Goal: Task Accomplishment & Management: Complete application form

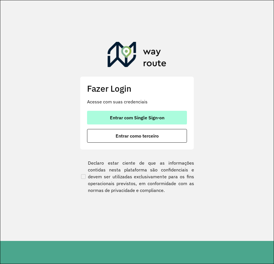
click at [159, 119] on span "Entrar com Single Sign-on" at bounding box center [137, 117] width 54 height 5
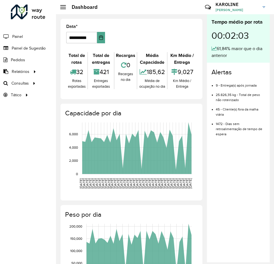
drag, startPoint x: 29, startPoint y: 49, endPoint x: 64, endPoint y: 62, distance: 36.9
click at [29, 49] on span "Painel de Sugestão" at bounding box center [29, 48] width 34 height 6
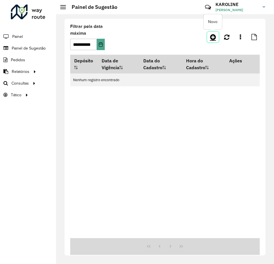
click at [216, 36] on link at bounding box center [212, 37] width 11 height 10
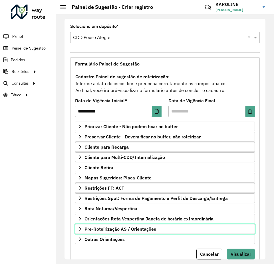
click at [81, 228] on icon at bounding box center [80, 229] width 5 height 5
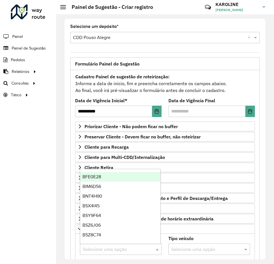
click at [92, 250] on input "text" at bounding box center [115, 249] width 64 height 7
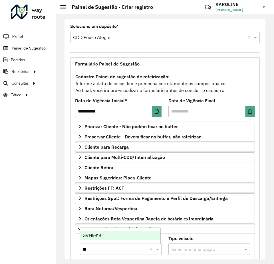
type input "***"
click at [92, 237] on span "GVH9919" at bounding box center [91, 235] width 19 height 5
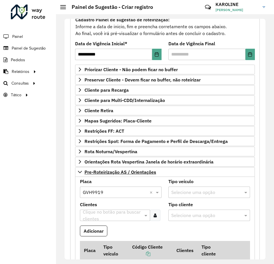
scroll to position [86, 0]
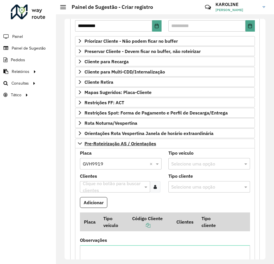
click at [91, 185] on input "text" at bounding box center [112, 187] width 62 height 7
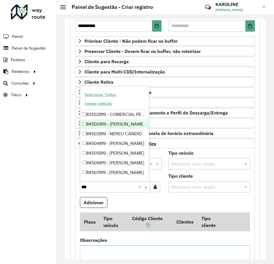
type input "***"
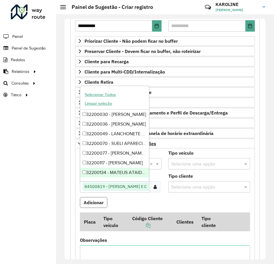
click at [98, 204] on button "Adicionar" at bounding box center [93, 202] width 27 height 11
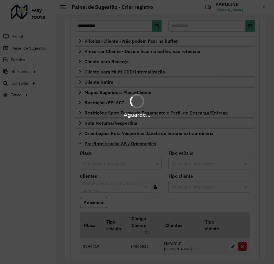
click at [111, 163] on div "Aguarde..." at bounding box center [137, 132] width 274 height 264
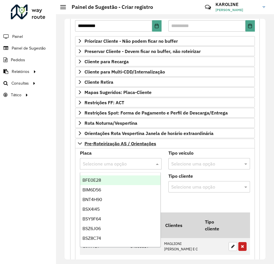
click at [110, 164] on input "text" at bounding box center [115, 164] width 64 height 7
type input "***"
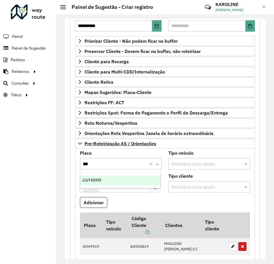
click at [106, 178] on div "GVH9919" at bounding box center [120, 181] width 80 height 10
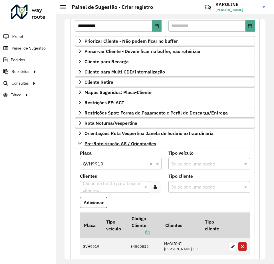
click at [104, 184] on input "text" at bounding box center [112, 187] width 62 height 7
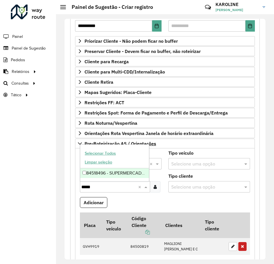
type input "*****"
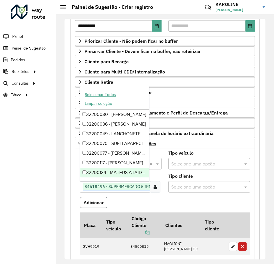
click at [94, 202] on button "Adicionar" at bounding box center [93, 202] width 27 height 11
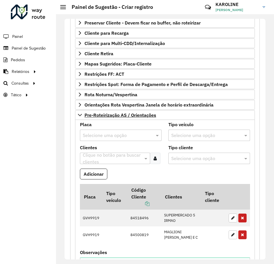
scroll to position [171, 0]
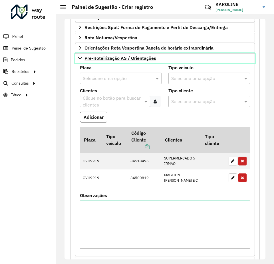
click at [79, 60] on link "Pre-Roteirização AS / Orientações" at bounding box center [165, 58] width 180 height 10
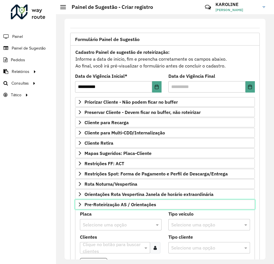
scroll to position [20, 0]
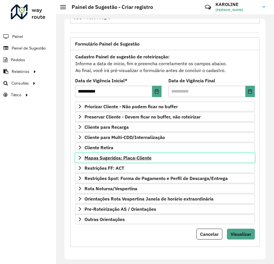
click at [78, 156] on icon at bounding box center [80, 158] width 5 height 5
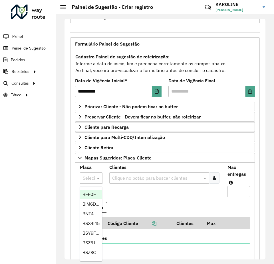
click at [88, 176] on input "text" at bounding box center [85, 178] width 5 height 7
type input "***"
click at [86, 196] on span "BWQ0295" at bounding box center [92, 194] width 21 height 5
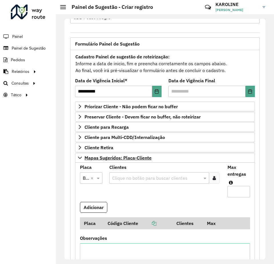
scroll to position [0, 0]
click at [213, 180] on icon at bounding box center [213, 178] width 3 height 5
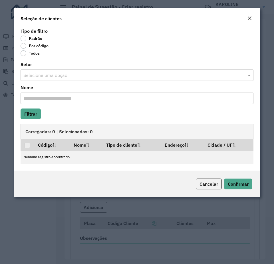
click at [25, 47] on label "Por código" at bounding box center [35, 46] width 28 height 6
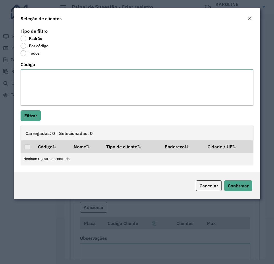
click at [42, 78] on textarea "Código" at bounding box center [137, 88] width 233 height 36
paste textarea "**** **** **** **** **** **** ***** **** ***** ***** **** **** **** **** ***** …"
type textarea "**** **** **** **** **** **** ***** **** ***** ***** **** **** **** **** ***** …"
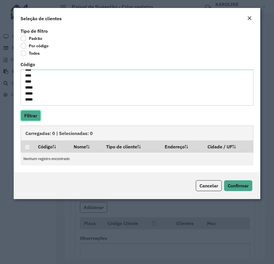
click at [26, 114] on button "Filtrar" at bounding box center [31, 115] width 20 height 11
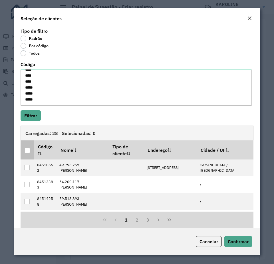
click at [26, 149] on div at bounding box center [27, 150] width 5 height 5
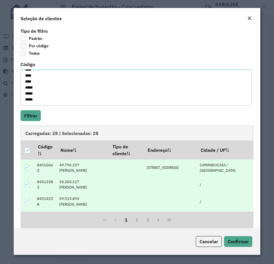
scroll to position [117, 0]
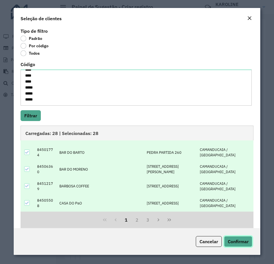
click at [239, 242] on span "Confirmar" at bounding box center [238, 242] width 21 height 6
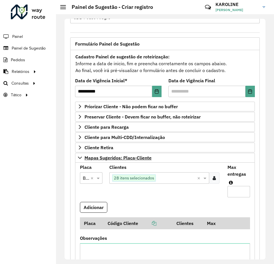
click at [231, 193] on input "Max entregas" at bounding box center [238, 191] width 23 height 11
type input "**"
click at [95, 210] on button "Adicionar" at bounding box center [93, 207] width 27 height 11
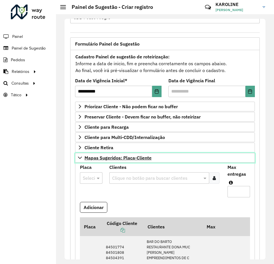
click at [79, 158] on icon at bounding box center [80, 158] width 4 height 2
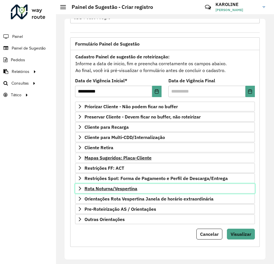
click at [80, 189] on icon at bounding box center [80, 189] width 2 height 4
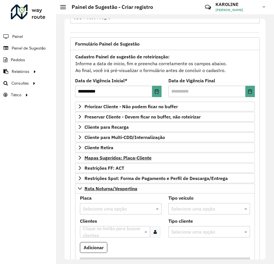
click at [100, 207] on input "text" at bounding box center [115, 209] width 64 height 7
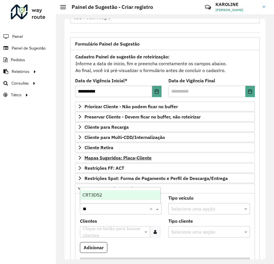
type input "***"
click at [97, 196] on span "CRT3D52" at bounding box center [91, 195] width 19 height 5
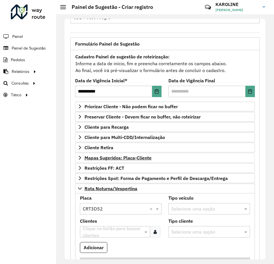
click at [156, 231] on div at bounding box center [155, 231] width 11 height 11
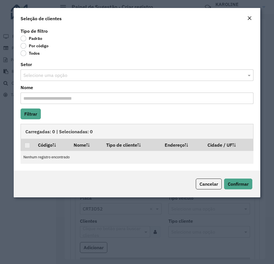
click at [25, 46] on label "Por código" at bounding box center [35, 46] width 28 height 6
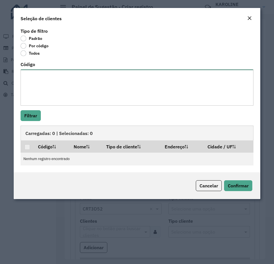
click at [75, 77] on textarea "Código" at bounding box center [137, 88] width 233 height 36
paste textarea "***** **** ***** ***** ***** ***** **** **** ***** **** **** **** ***** ***** *…"
type textarea "***** **** ***** ***** ***** ***** **** **** ***** **** **** **** ***** ***** *…"
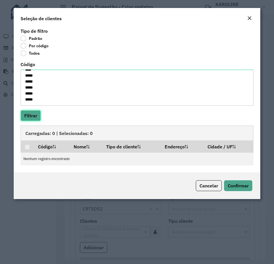
click at [30, 119] on button "Filtrar" at bounding box center [31, 115] width 20 height 11
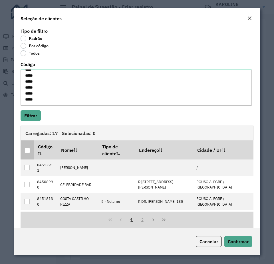
click at [25, 152] on div at bounding box center [27, 150] width 5 height 5
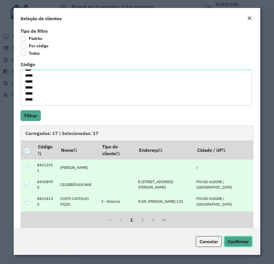
click at [237, 244] on span "Confirmar" at bounding box center [238, 242] width 21 height 6
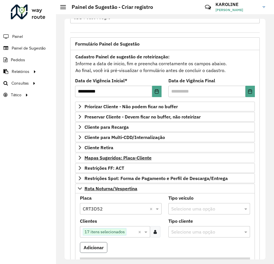
click at [94, 248] on button "Adicionar" at bounding box center [93, 247] width 27 height 11
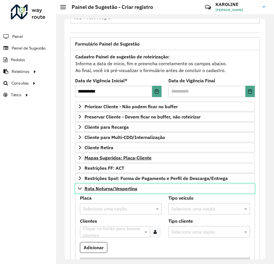
click at [78, 188] on icon at bounding box center [80, 188] width 5 height 5
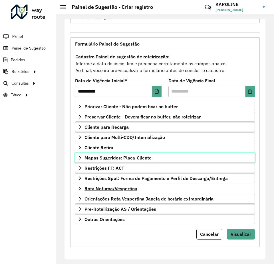
click at [78, 159] on icon at bounding box center [80, 158] width 5 height 5
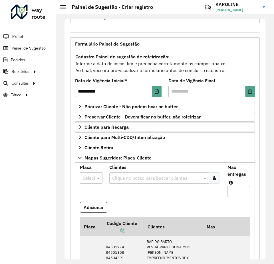
click at [87, 179] on input "text" at bounding box center [85, 178] width 5 height 7
type input "***"
click at [92, 194] on span "JBS8I15" at bounding box center [89, 194] width 15 height 5
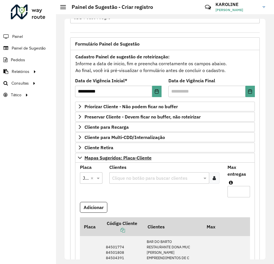
click at [214, 180] on icon at bounding box center [213, 178] width 3 height 5
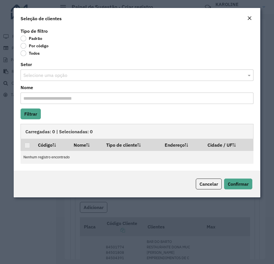
click at [27, 45] on label "Por código" at bounding box center [35, 46] width 28 height 6
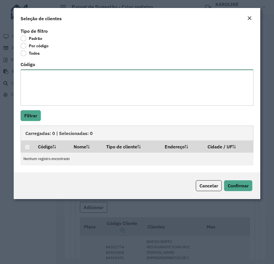
click at [39, 78] on textarea "Código" at bounding box center [137, 88] width 233 height 36
type textarea "*****"
click at [32, 116] on button "Filtrar" at bounding box center [31, 115] width 20 height 11
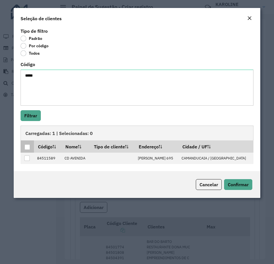
click at [29, 149] on div at bounding box center [27, 147] width 5 height 5
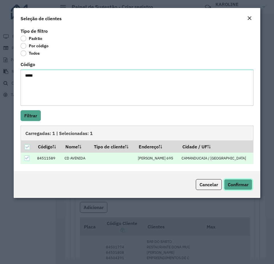
click at [240, 182] on span "Confirmar" at bounding box center [238, 185] width 21 height 6
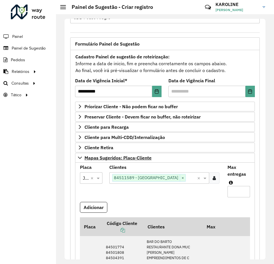
click at [234, 190] on input "Max entregas" at bounding box center [238, 191] width 23 height 11
type input "*"
click at [98, 211] on button "Adicionar" at bounding box center [93, 207] width 27 height 11
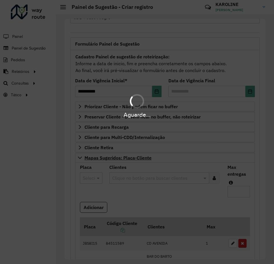
click at [87, 178] on div "Aguarde..." at bounding box center [137, 132] width 274 height 264
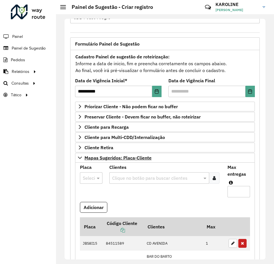
click at [89, 178] on div at bounding box center [91, 177] width 23 height 7
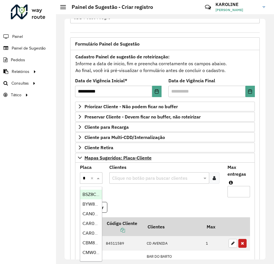
type input "**"
click at [91, 207] on div "CAR0002" at bounding box center [91, 205] width 22 height 10
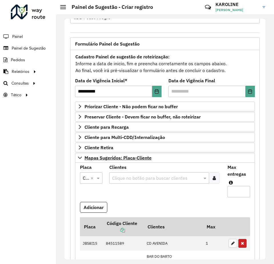
click at [192, 178] on input "text" at bounding box center [156, 178] width 91 height 7
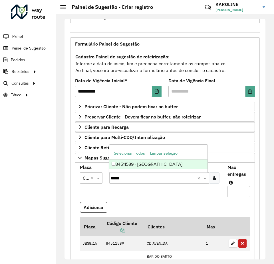
type input "*****"
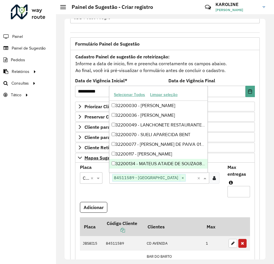
click at [234, 191] on input "Max entregas" at bounding box center [238, 191] width 23 height 11
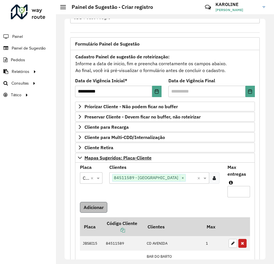
type input "*"
click at [85, 208] on button "Adicionar" at bounding box center [93, 207] width 27 height 11
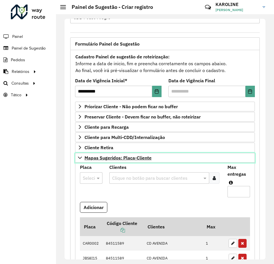
click at [80, 157] on icon at bounding box center [80, 158] width 5 height 5
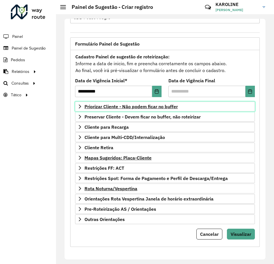
click at [79, 107] on icon at bounding box center [80, 106] width 5 height 5
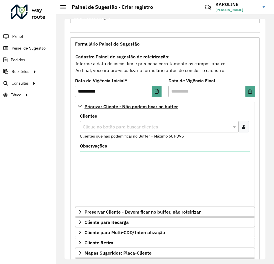
click at [241, 124] on div at bounding box center [243, 126] width 11 height 11
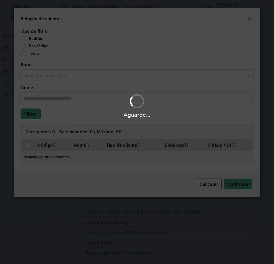
click at [40, 44] on div "Aguarde..." at bounding box center [137, 132] width 274 height 264
click at [25, 46] on div "Aguarde..." at bounding box center [137, 132] width 274 height 264
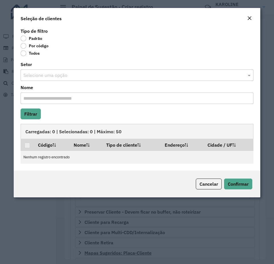
click at [34, 47] on label "Por código" at bounding box center [35, 46] width 28 height 6
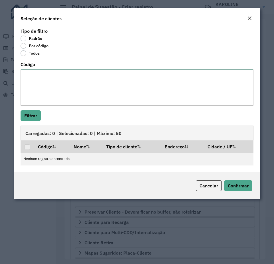
click at [64, 92] on textarea "Código" at bounding box center [137, 88] width 233 height 36
paste textarea "**** ***** **** **** ***** **** *****"
type textarea "**** ***** **** **** ***** **** *****"
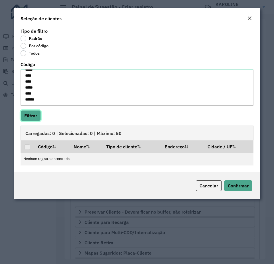
click at [27, 117] on button "Filtrar" at bounding box center [31, 115] width 20 height 11
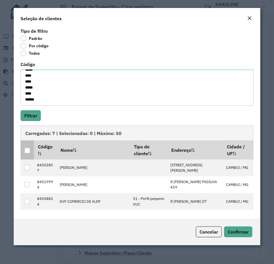
click at [27, 150] on div at bounding box center [27, 150] width 5 height 5
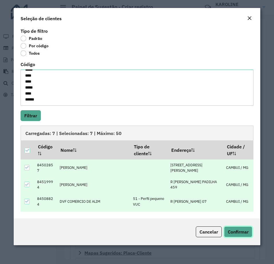
click at [238, 232] on span "Confirmar" at bounding box center [238, 232] width 21 height 6
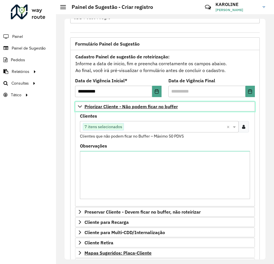
click at [78, 103] on link "Priorizar Cliente - Não podem ficar no buffer" at bounding box center [165, 107] width 180 height 10
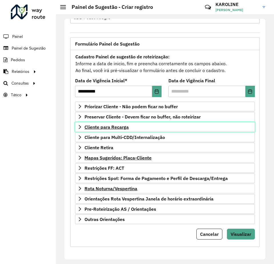
click at [78, 126] on icon at bounding box center [80, 127] width 5 height 5
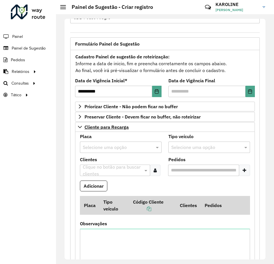
click at [95, 144] on input "text" at bounding box center [115, 147] width 64 height 7
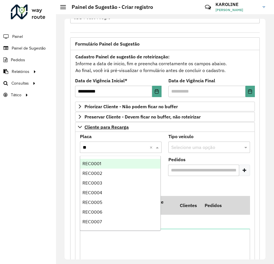
type input "***"
click at [105, 163] on div "REC0001" at bounding box center [120, 164] width 80 height 10
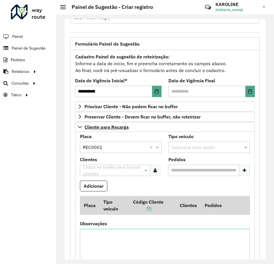
click at [124, 169] on input "text" at bounding box center [112, 170] width 62 height 7
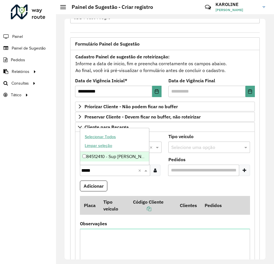
type input "*****"
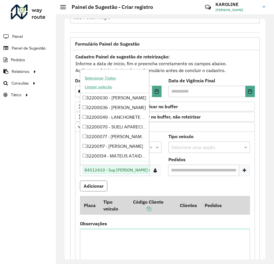
click at [93, 186] on button "Adicionar" at bounding box center [93, 186] width 27 height 11
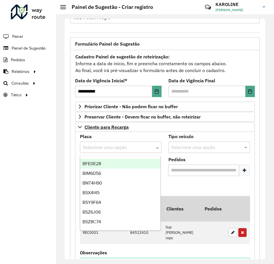
click at [108, 147] on input "text" at bounding box center [115, 147] width 64 height 7
type input "***"
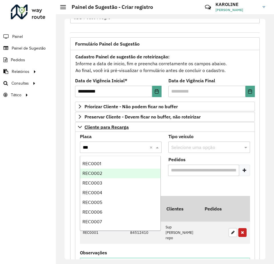
click at [99, 172] on span "REC0002" at bounding box center [92, 173] width 20 height 5
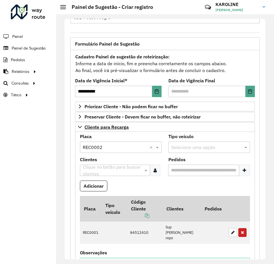
click at [109, 171] on input "text" at bounding box center [112, 170] width 62 height 7
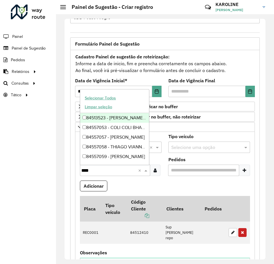
type input "*****"
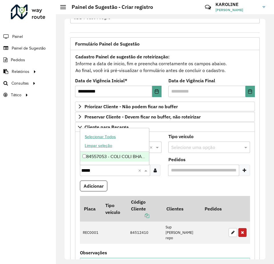
click at [86, 155] on div "84557053 - COLI COLI BHAMA EXPR" at bounding box center [114, 157] width 69 height 10
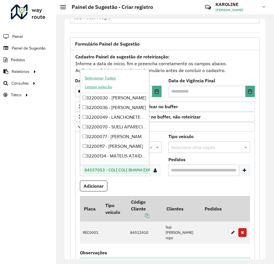
click at [156, 170] on div at bounding box center [155, 170] width 11 height 11
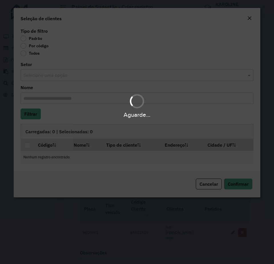
click at [30, 46] on div "Aguarde..." at bounding box center [137, 132] width 274 height 264
click at [24, 47] on div "Aguarde..." at bounding box center [137, 132] width 274 height 264
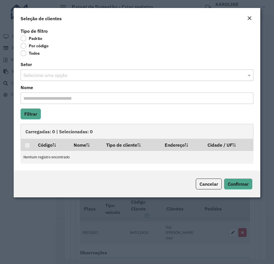
click at [25, 46] on label "Por código" at bounding box center [35, 46] width 28 height 6
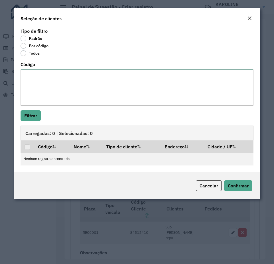
click at [45, 81] on textarea "Código" at bounding box center [137, 88] width 233 height 36
click at [26, 72] on textarea "*****" at bounding box center [137, 88] width 233 height 36
click at [38, 76] on textarea "*****" at bounding box center [137, 88] width 233 height 36
type textarea "***** *****"
click at [35, 120] on button "Filtrar" at bounding box center [31, 115] width 20 height 11
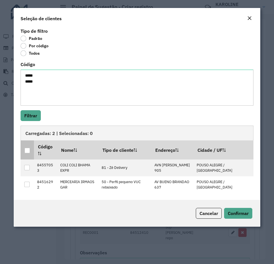
click at [28, 150] on div at bounding box center [27, 150] width 5 height 5
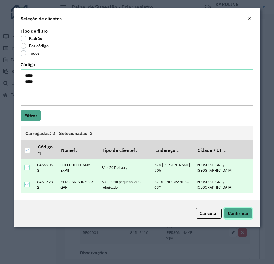
click at [237, 214] on span "Confirmar" at bounding box center [238, 214] width 21 height 6
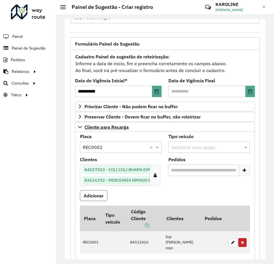
click at [97, 197] on button "Adicionar" at bounding box center [93, 195] width 27 height 11
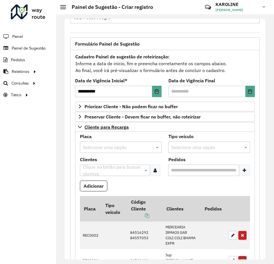
click at [91, 147] on input "text" at bounding box center [115, 147] width 64 height 7
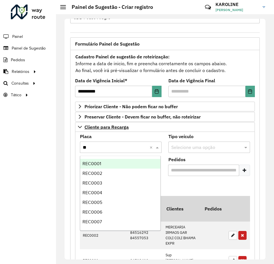
type input "***"
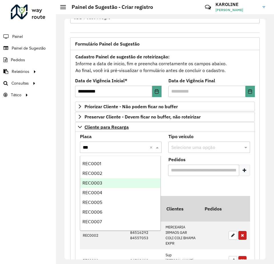
click at [102, 186] on div "REC0003" at bounding box center [120, 183] width 80 height 10
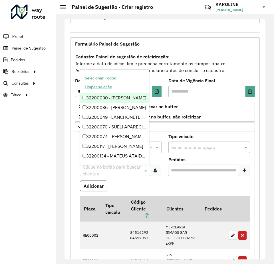
click at [94, 174] on input "text" at bounding box center [112, 170] width 62 height 7
click at [159, 171] on div at bounding box center [155, 170] width 11 height 11
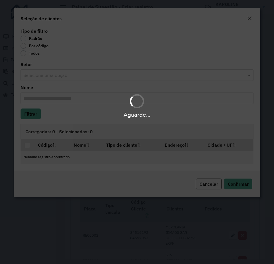
click at [26, 50] on div "Aguarde..." at bounding box center [137, 132] width 274 height 264
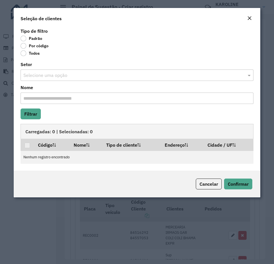
click at [25, 49] on div "Por código" at bounding box center [137, 47] width 233 height 7
click at [23, 48] on label "Por código" at bounding box center [35, 46] width 28 height 6
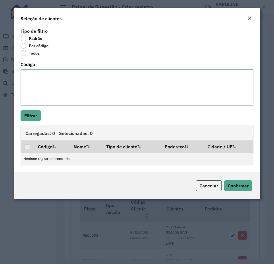
click at [39, 92] on textarea "Código" at bounding box center [137, 88] width 233 height 36
paste textarea "***** ***** *****"
type textarea "***** ***** *****"
click at [33, 111] on button "Filtrar" at bounding box center [31, 115] width 20 height 11
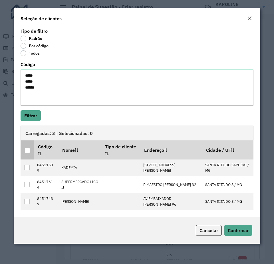
click at [27, 153] on div at bounding box center [27, 150] width 5 height 5
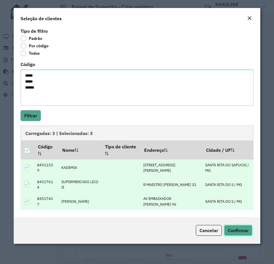
click at [238, 232] on span "Confirmar" at bounding box center [238, 231] width 21 height 6
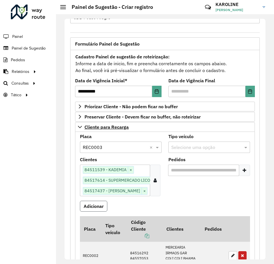
click at [100, 207] on button "Adicionar" at bounding box center [93, 206] width 27 height 11
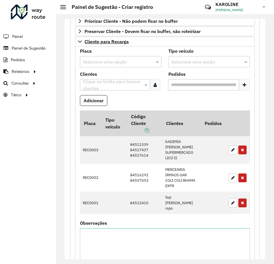
scroll to position [0, 0]
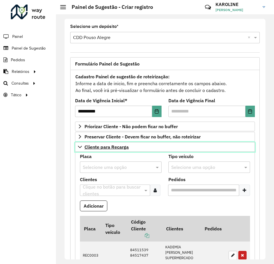
click at [80, 149] on icon at bounding box center [80, 147] width 5 height 5
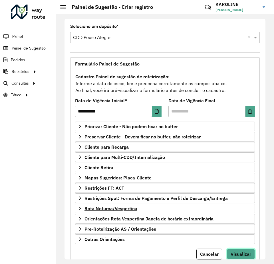
click at [241, 252] on span "Visualizar" at bounding box center [240, 254] width 21 height 6
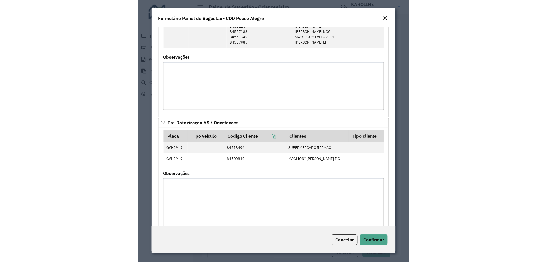
scroll to position [750, 0]
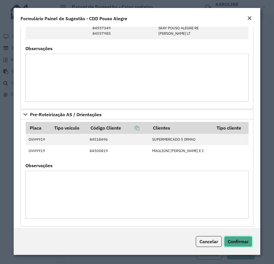
click at [234, 242] on span "Confirmar" at bounding box center [238, 242] width 21 height 6
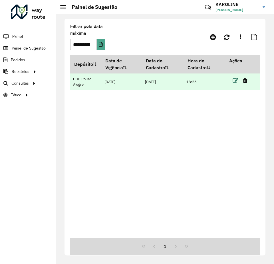
click at [234, 80] on icon at bounding box center [235, 81] width 6 height 6
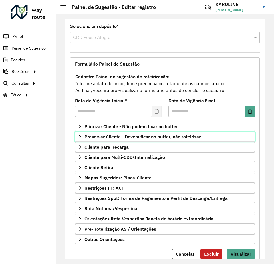
click at [116, 137] on span "Preservar Cliente - Devem ficar no buffer, não roteirizar" at bounding box center [142, 137] width 116 height 5
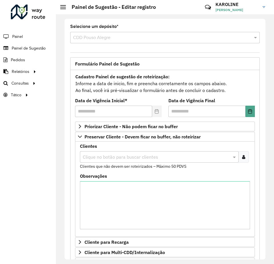
click at [102, 159] on input "text" at bounding box center [156, 157] width 150 height 7
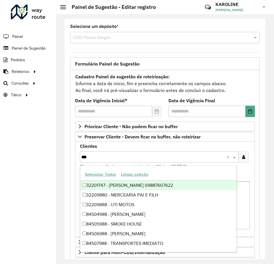
type input "****"
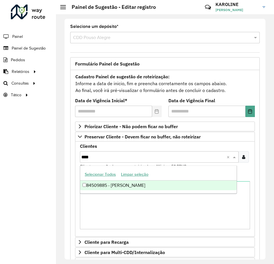
click at [84, 188] on div "84509885 - [PERSON_NAME]" at bounding box center [158, 186] width 156 height 10
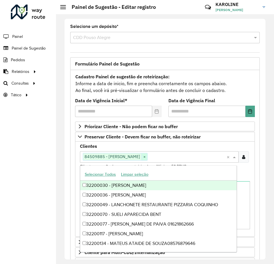
click at [147, 159] on span "×" at bounding box center [144, 157] width 6 height 7
click at [69, 164] on div "**********" at bounding box center [165, 209] width 196 height 305
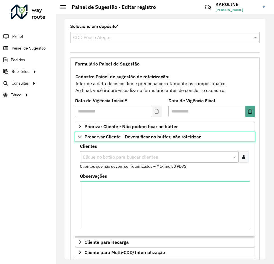
click at [79, 136] on icon at bounding box center [80, 137] width 5 height 5
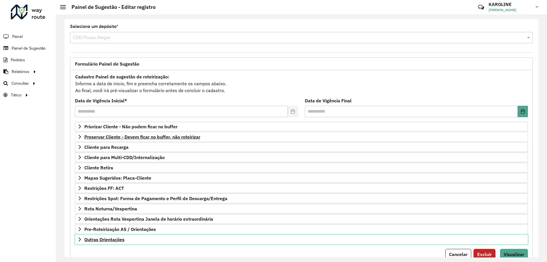
click at [122, 238] on span "Outras Orientações" at bounding box center [104, 239] width 40 height 5
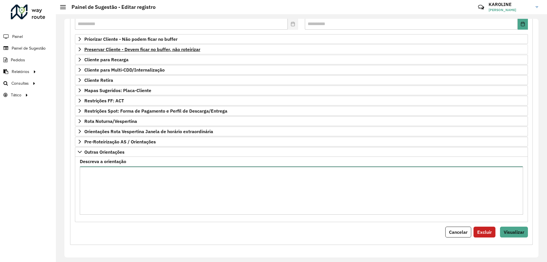
click at [110, 198] on textarea "Descreva a orientação" at bounding box center [302, 191] width 444 height 48
type textarea "*"
type textarea "**********"
drag, startPoint x: 121, startPoint y: 184, endPoint x: 7, endPoint y: 147, distance: 120.3
click at [17, 150] on div "**********" at bounding box center [273, 131] width 547 height 262
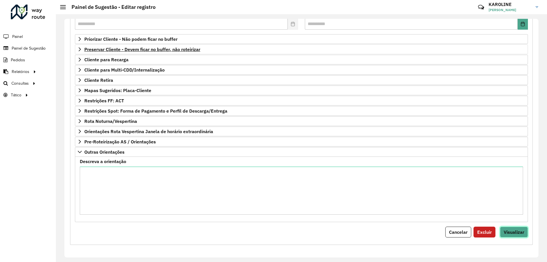
click at [273, 230] on span "Visualizar" at bounding box center [514, 232] width 21 height 6
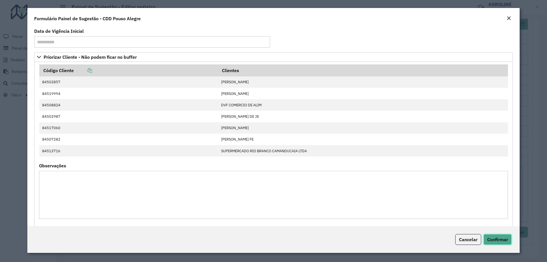
click at [273, 237] on span "Confirmar" at bounding box center [498, 240] width 21 height 6
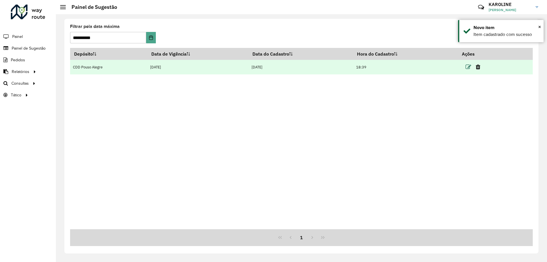
click at [273, 67] on icon at bounding box center [469, 67] width 6 height 6
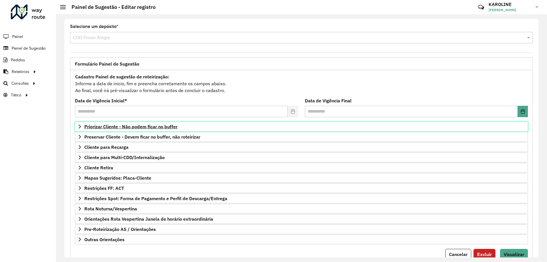
click at [172, 127] on span "Priorizar Cliente - Não podem ficar no buffer" at bounding box center [130, 126] width 93 height 5
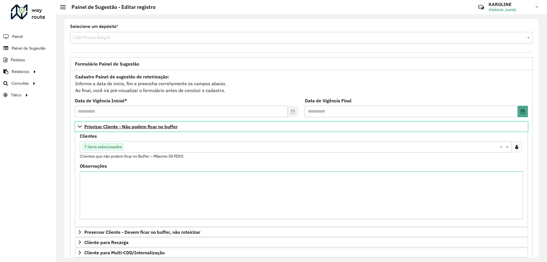
click at [172, 127] on span "Priorizar Cliente - Não podem ficar no buffer" at bounding box center [130, 126] width 93 height 5
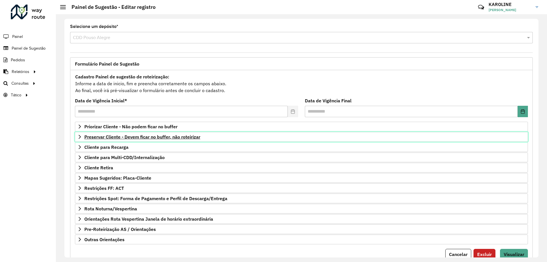
click at [143, 135] on span "Preservar Cliente - Devem ficar no buffer, não roteirizar" at bounding box center [142, 137] width 116 height 5
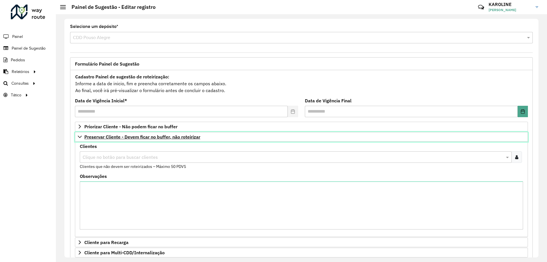
click at [151, 136] on span "Preservar Cliente - Devem ficar no buffer, não roteirizar" at bounding box center [142, 137] width 116 height 5
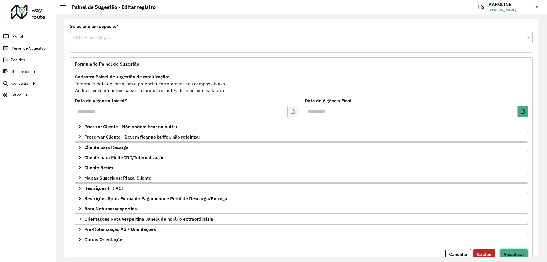
click at [273, 253] on span "Visualizar" at bounding box center [514, 254] width 21 height 6
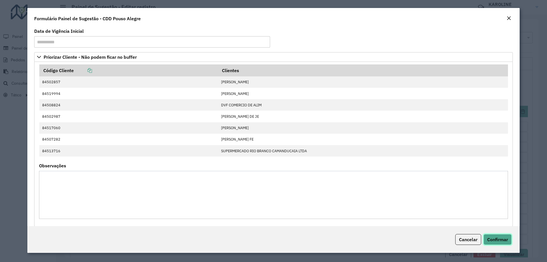
click at [273, 238] on span "Confirmar" at bounding box center [498, 240] width 21 height 6
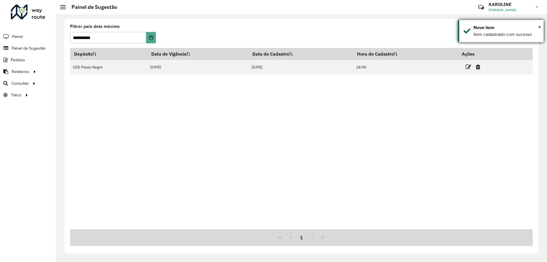
click at [273, 25] on div "× Novo item Item cadastrado com sucesso" at bounding box center [501, 31] width 86 height 22
